Goal: Answer question/provide support

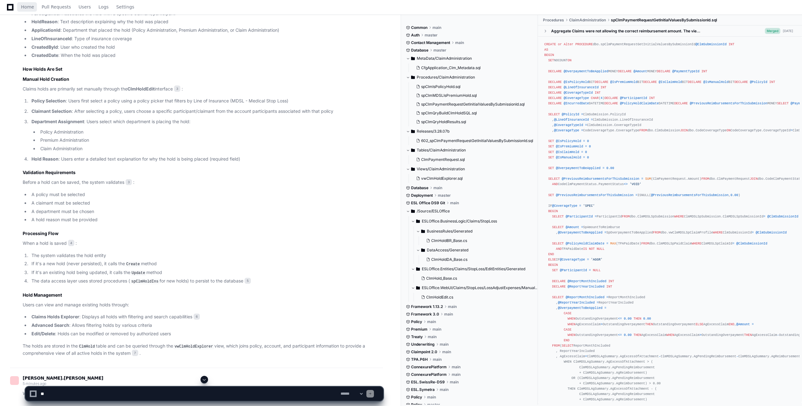
scroll to position [895, 0]
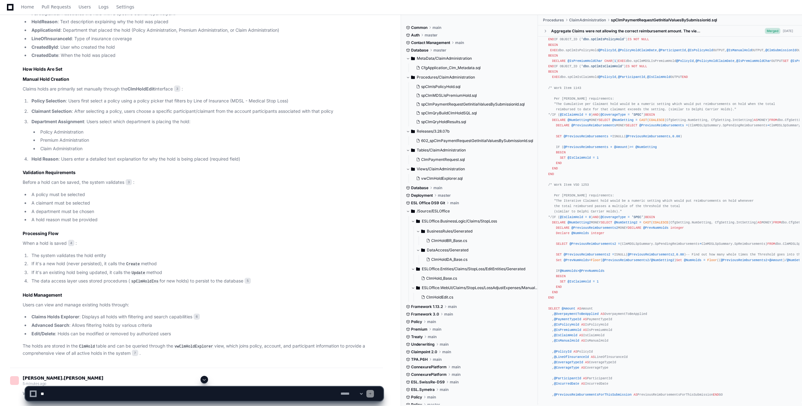
click at [10, 8] on icon at bounding box center [10, 7] width 7 height 8
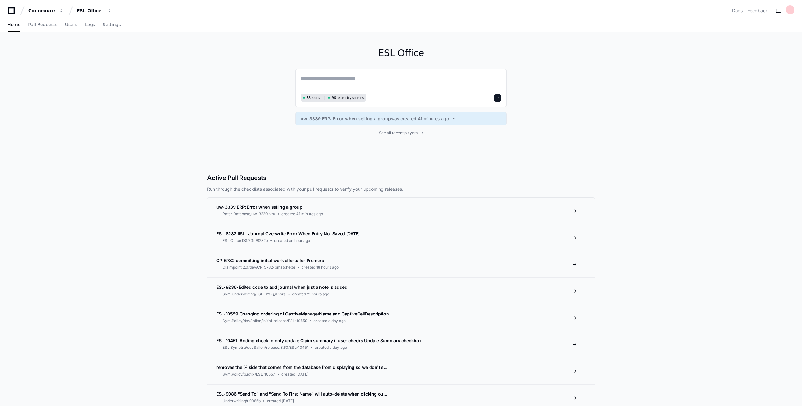
click at [364, 79] on textarea at bounding box center [400, 83] width 201 height 18
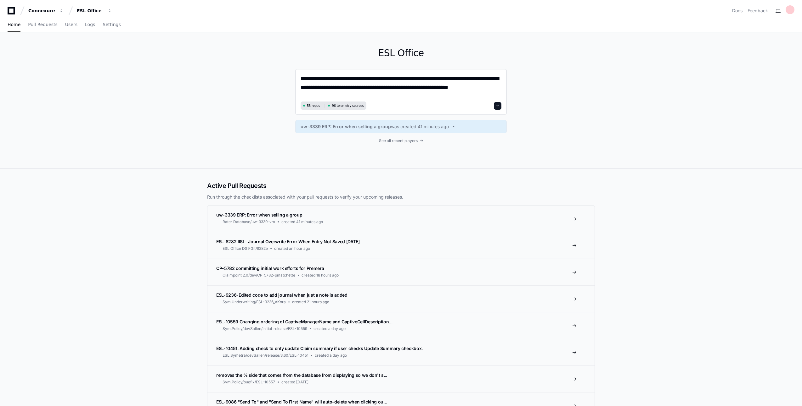
type textarea "**********"
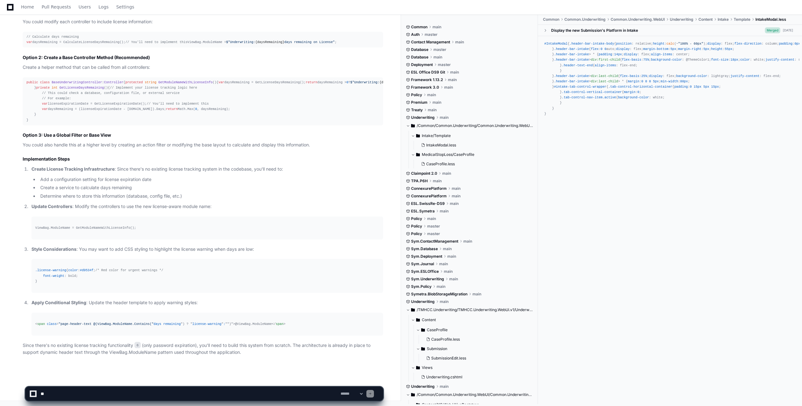
scroll to position [612, 0]
drag, startPoint x: 73, startPoint y: 393, endPoint x: 85, endPoint y: 399, distance: 13.5
click at [74, 393] on textarea at bounding box center [189, 394] width 300 height 14
type textarea "**********"
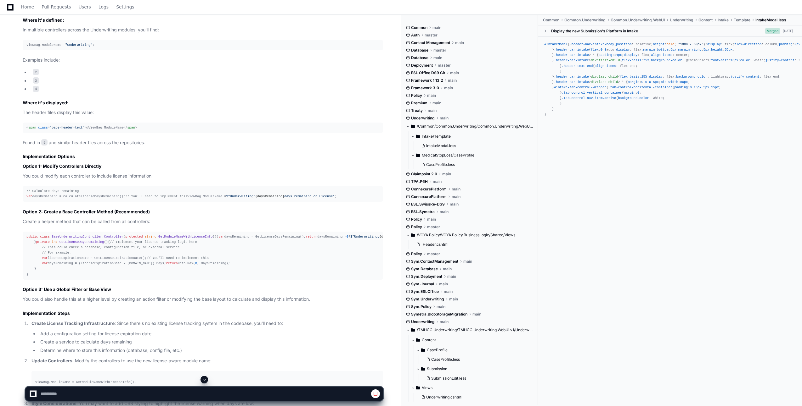
scroll to position [305, 0]
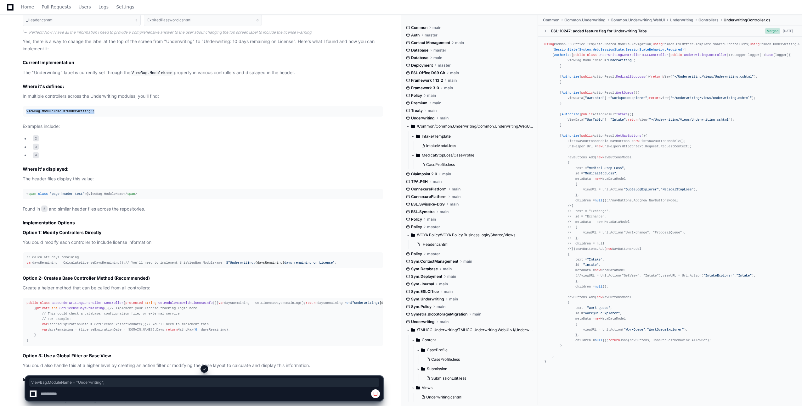
drag, startPoint x: 96, startPoint y: 110, endPoint x: 21, endPoint y: 110, distance: 74.3
click at [21, 110] on div "UnderwritingController.cs 2 CaseProfileController.cs 3 UnderwritingController.c…" at bounding box center [196, 286] width 373 height 582
copy div "ViewBag.ModuleName = "Underwriting" ;"
click at [34, 139] on span "2" at bounding box center [36, 138] width 6 height 6
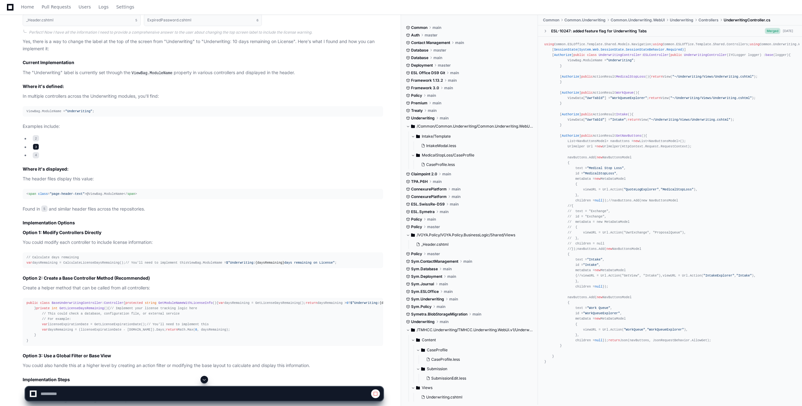
click at [34, 146] on span "3" at bounding box center [36, 147] width 6 height 6
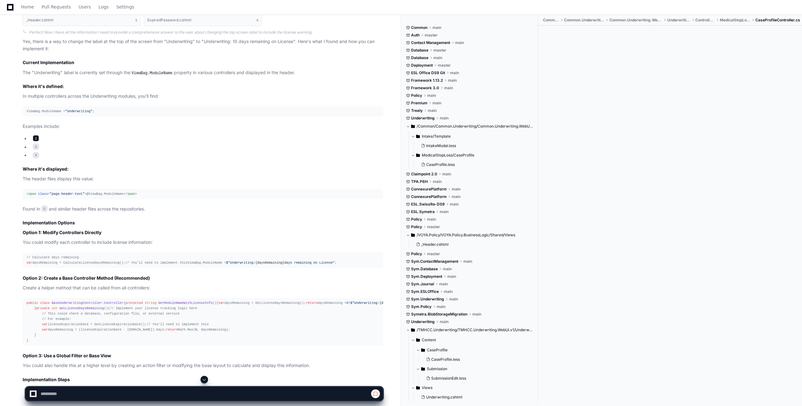
click at [37, 140] on span "2" at bounding box center [36, 138] width 6 height 6
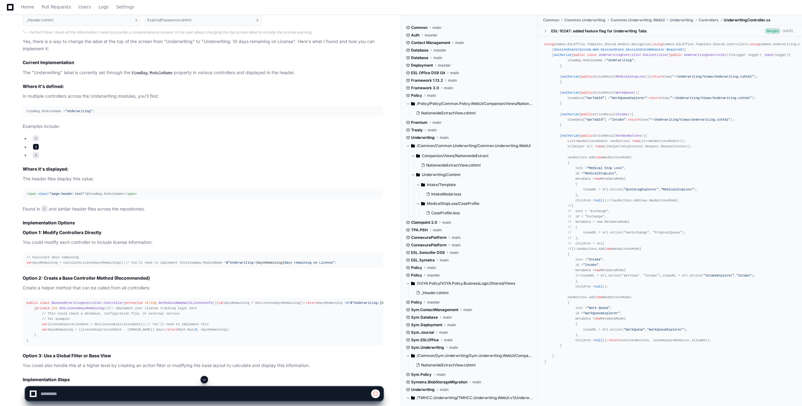
click at [33, 148] on span "3" at bounding box center [36, 147] width 6 height 6
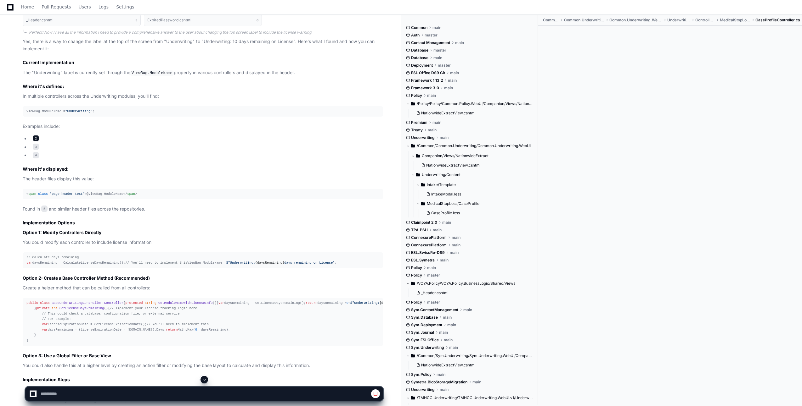
click at [36, 139] on span "2" at bounding box center [36, 138] width 6 height 6
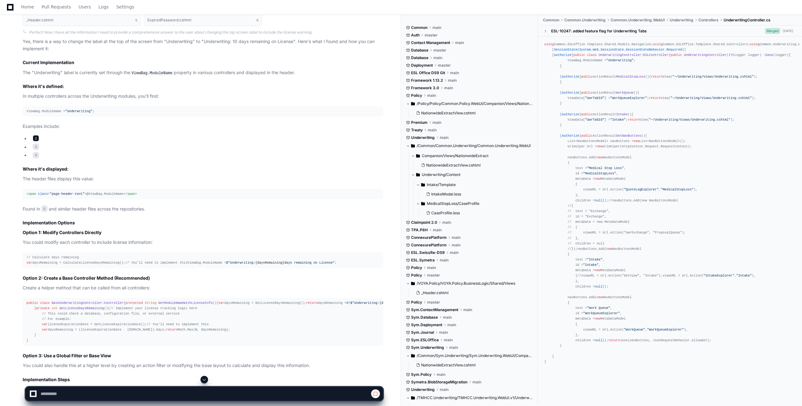
click at [36, 139] on span "2" at bounding box center [36, 138] width 6 height 6
click at [35, 155] on span "4" at bounding box center [36, 155] width 6 height 6
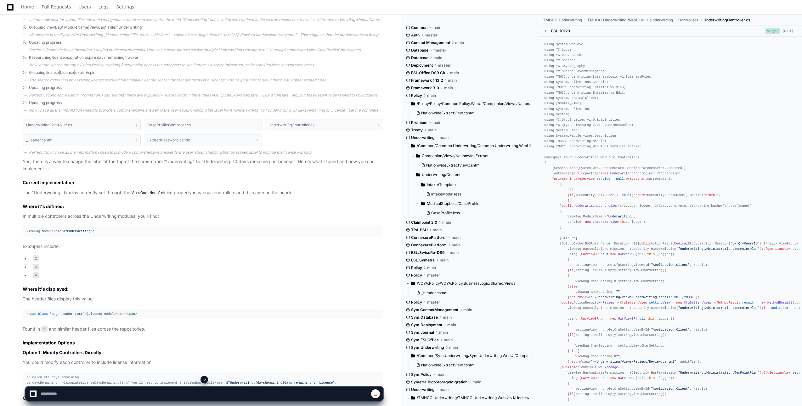
scroll to position [163, 0]
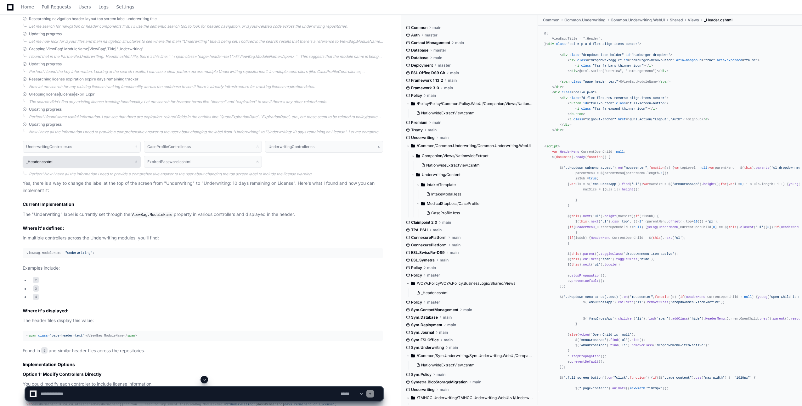
click at [122, 163] on button "_Header.cshtml 5" at bounding box center [82, 162] width 118 height 12
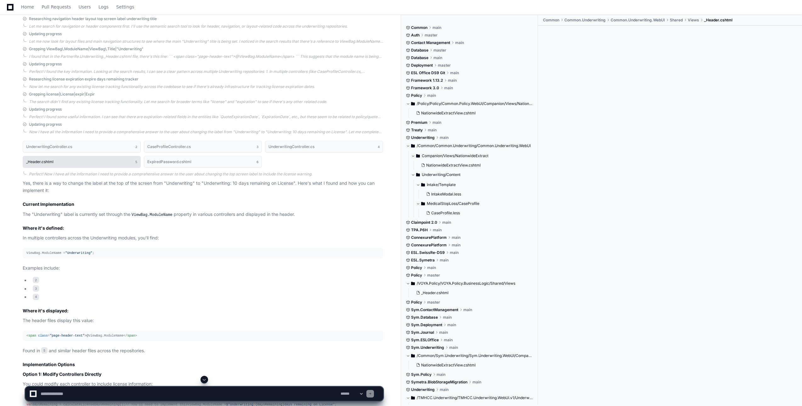
click at [55, 163] on button "_Header.cshtml 5" at bounding box center [82, 162] width 118 height 12
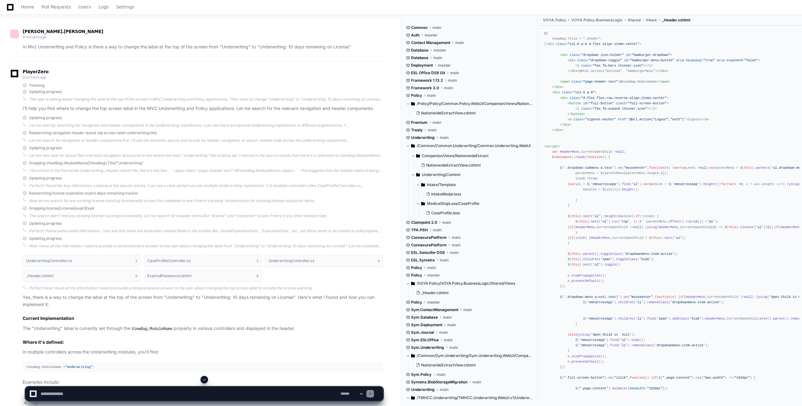
scroll to position [35, 0]
